Goal: Task Accomplishment & Management: Use online tool/utility

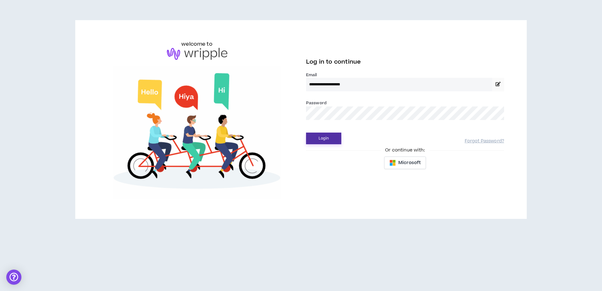
click at [324, 137] on button "Login" at bounding box center [323, 139] width 35 height 12
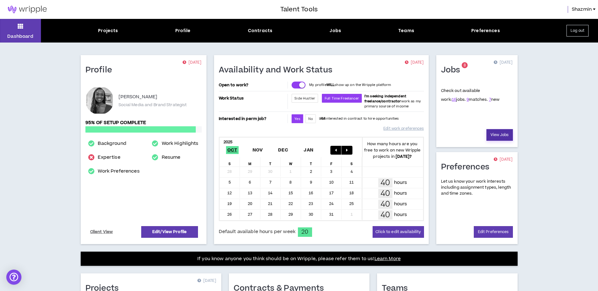
click at [500, 135] on link "View Jobs" at bounding box center [499, 135] width 26 height 12
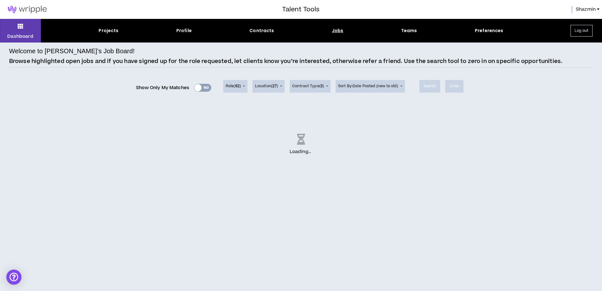
click at [210, 83] on div "Show Only My Matches Yes No" at bounding box center [173, 86] width 75 height 25
click at [199, 88] on div "Show Only My Matches Yes No" at bounding box center [173, 87] width 75 height 9
click at [204, 88] on div "Show Only My Matches Yes No" at bounding box center [173, 87] width 75 height 9
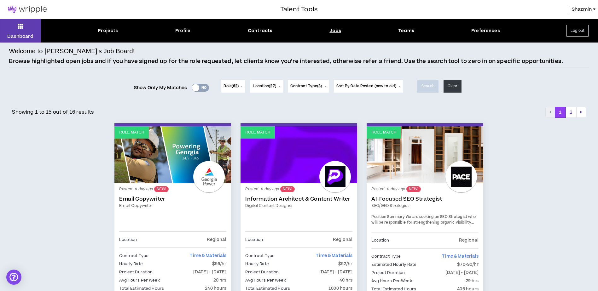
click at [199, 88] on div "Yes No" at bounding box center [200, 88] width 17 height 8
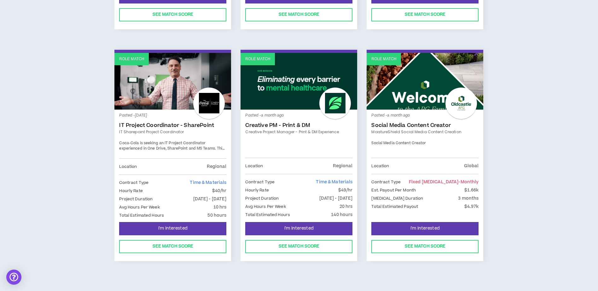
scroll to position [522, 0]
